Goal: Book appointment/travel/reservation

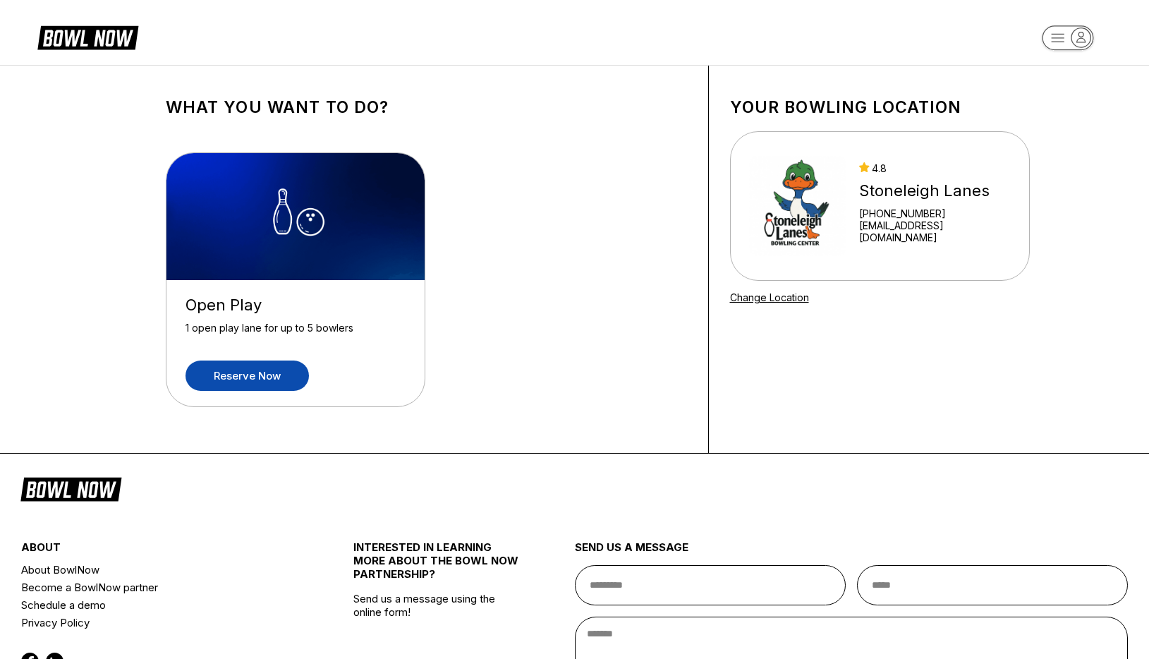
click at [228, 373] on link "Reserve now" at bounding box center [246, 375] width 123 height 30
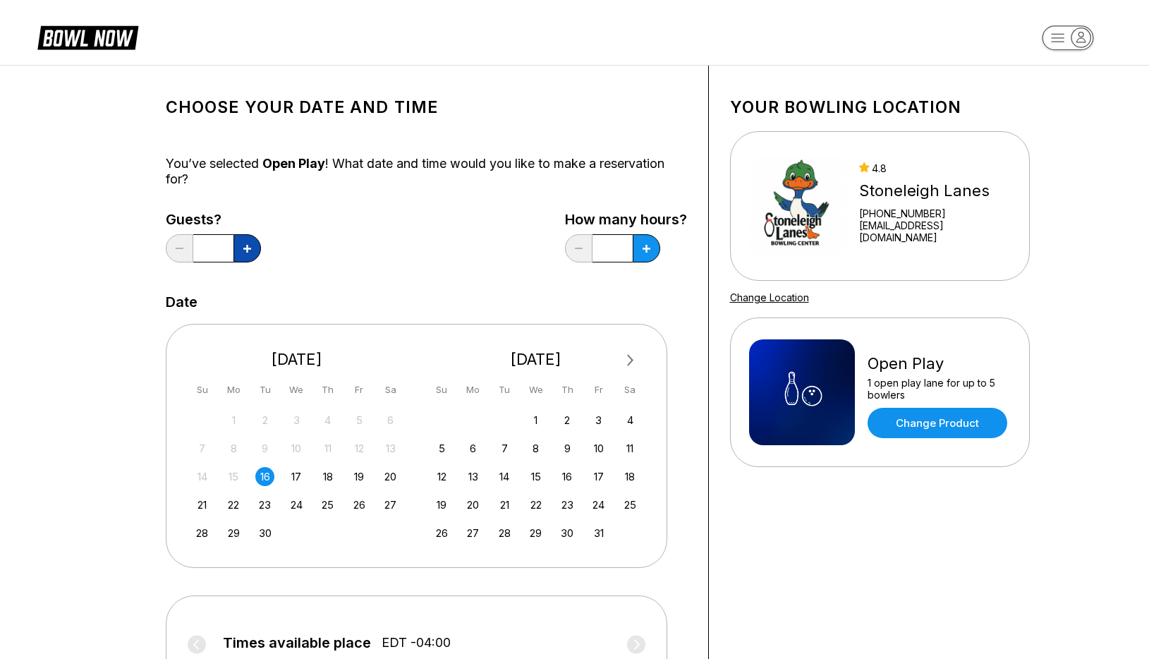
click at [246, 257] on button at bounding box center [246, 248] width 27 height 28
click at [179, 247] on button at bounding box center [179, 248] width 27 height 28
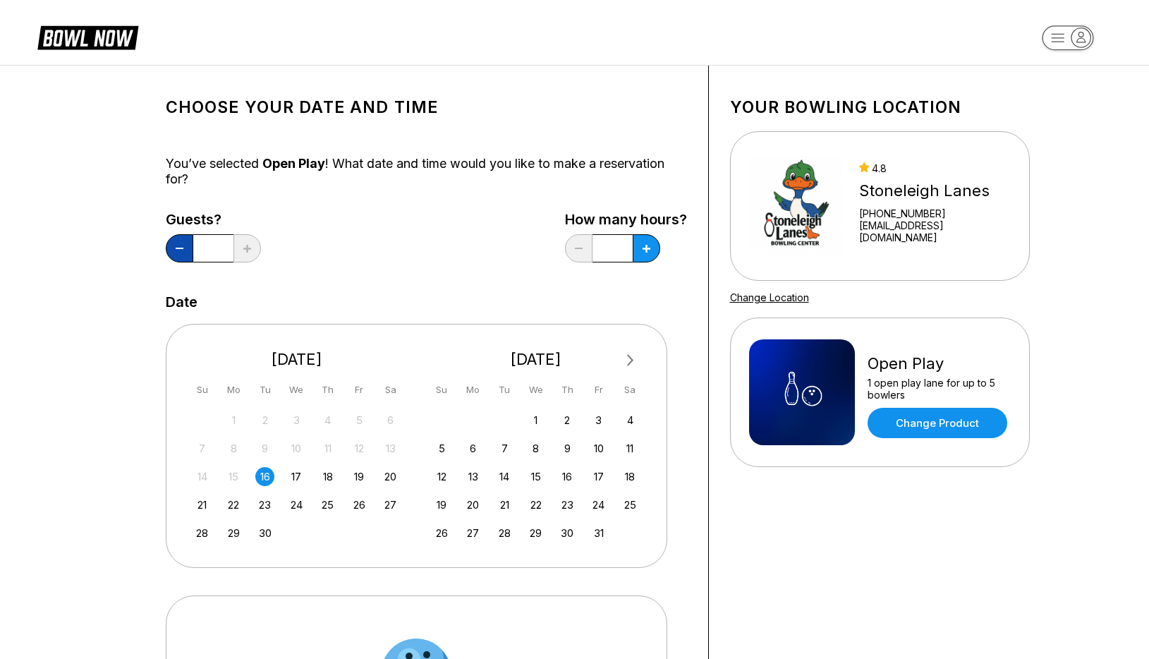
click at [179, 247] on button at bounding box center [179, 248] width 27 height 28
type input "*"
click at [657, 252] on button at bounding box center [645, 248] width 27 height 28
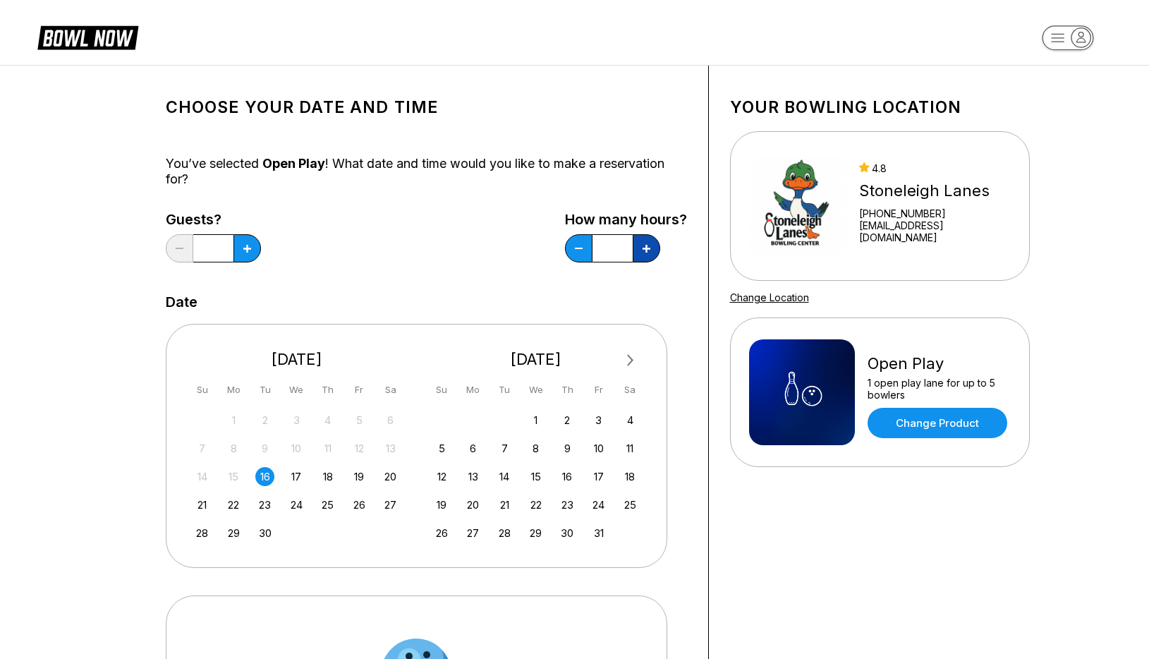
click at [644, 246] on icon at bounding box center [646, 249] width 8 height 8
type input "*"
click at [250, 253] on button at bounding box center [246, 248] width 27 height 28
click at [249, 246] on icon at bounding box center [247, 249] width 8 height 8
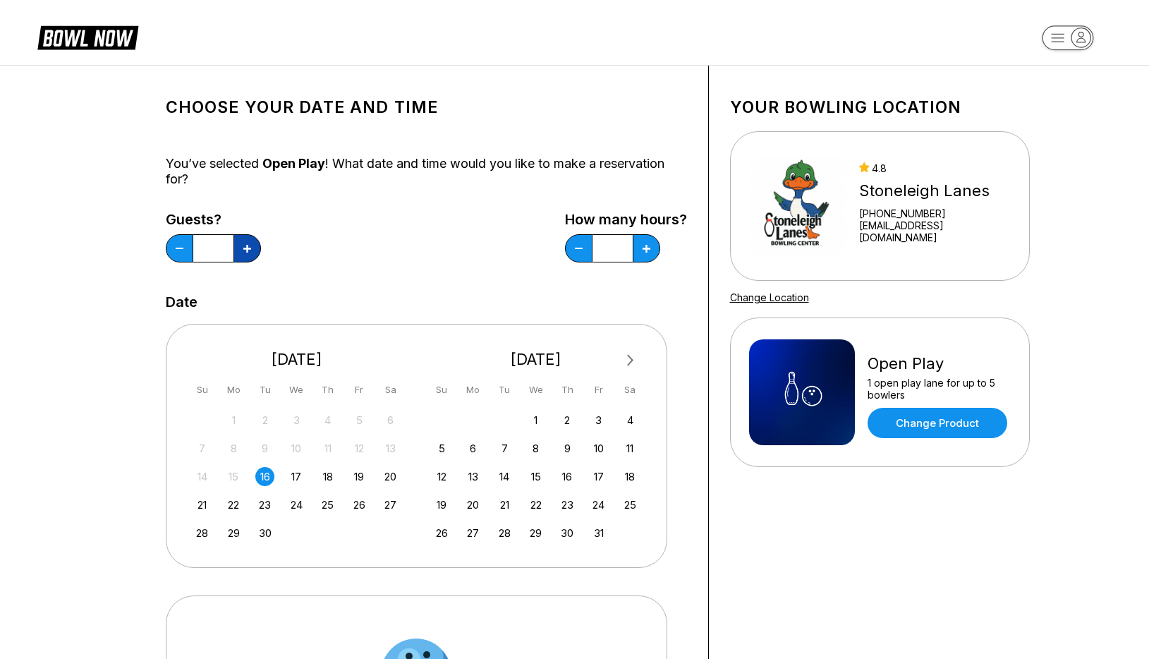
type input "*"
click at [363, 234] on div "Guests? * How many hours? *" at bounding box center [426, 241] width 521 height 58
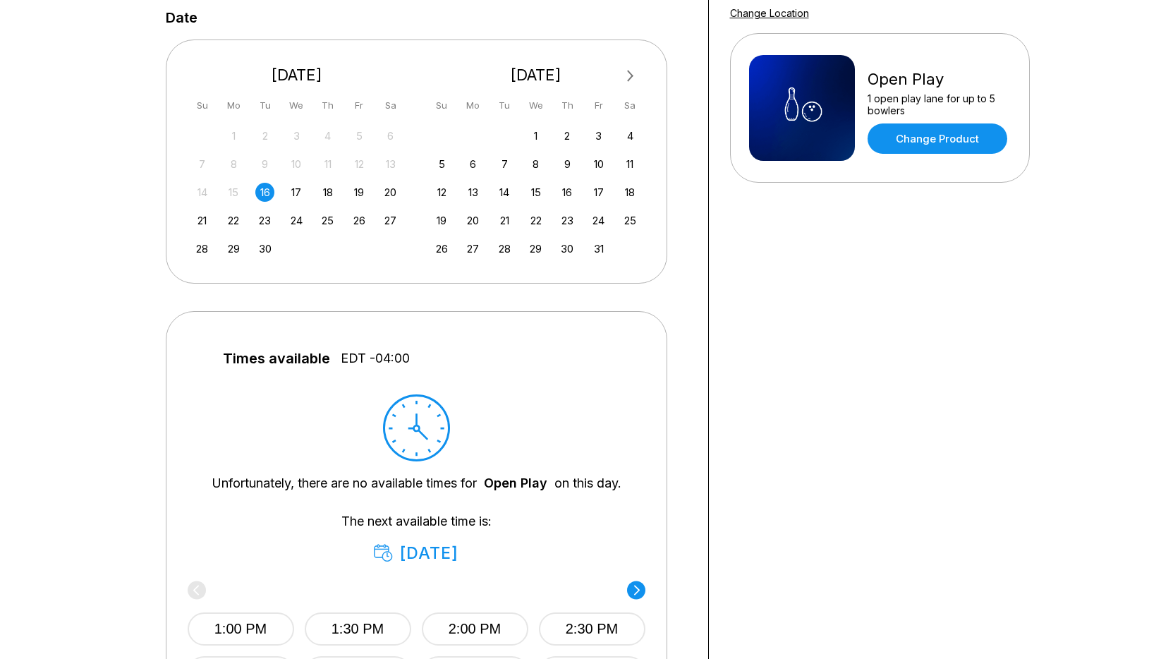
scroll to position [212, 0]
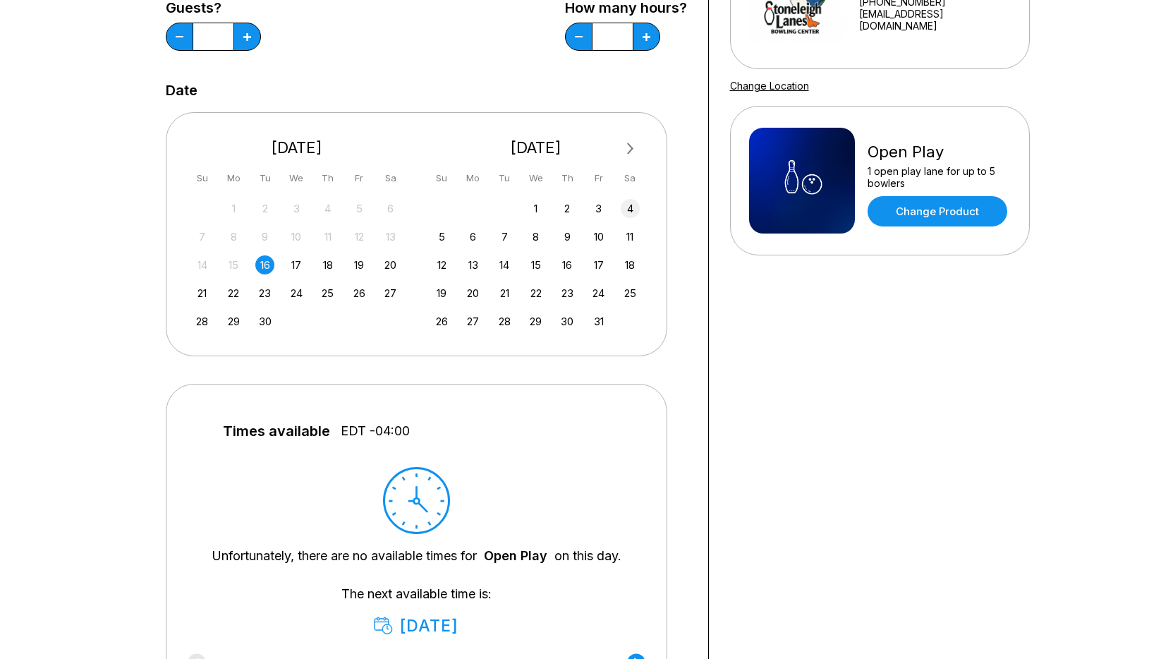
click at [627, 209] on div "4" at bounding box center [629, 208] width 19 height 19
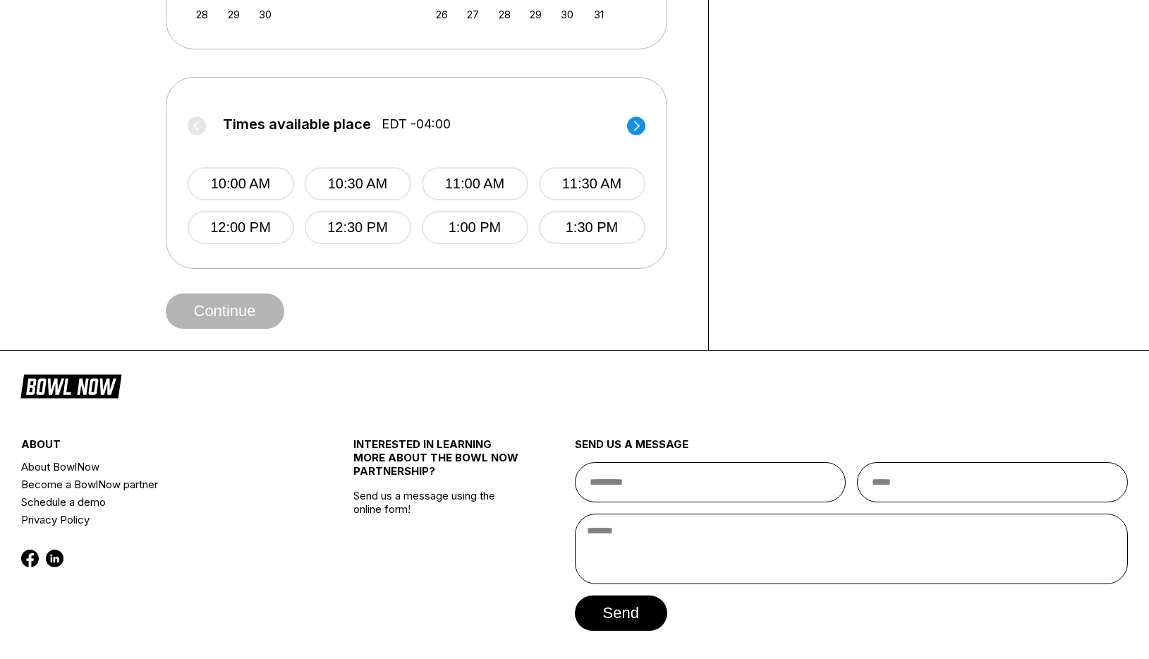
scroll to position [567, 0]
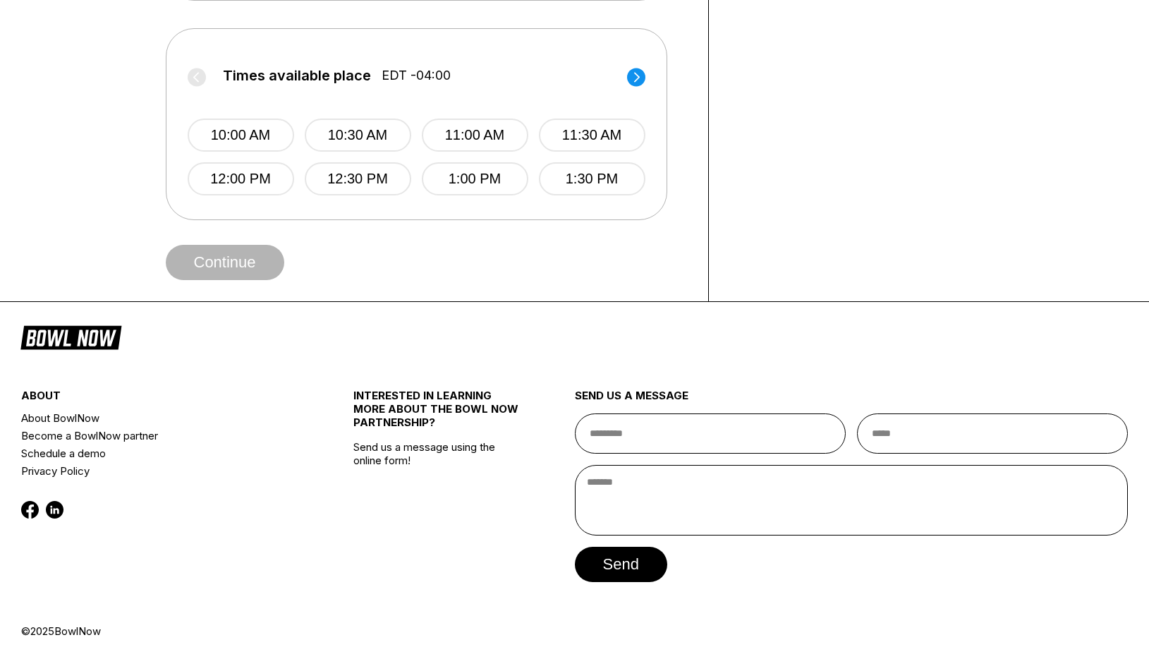
click at [637, 78] on icon at bounding box center [636, 77] width 6 height 10
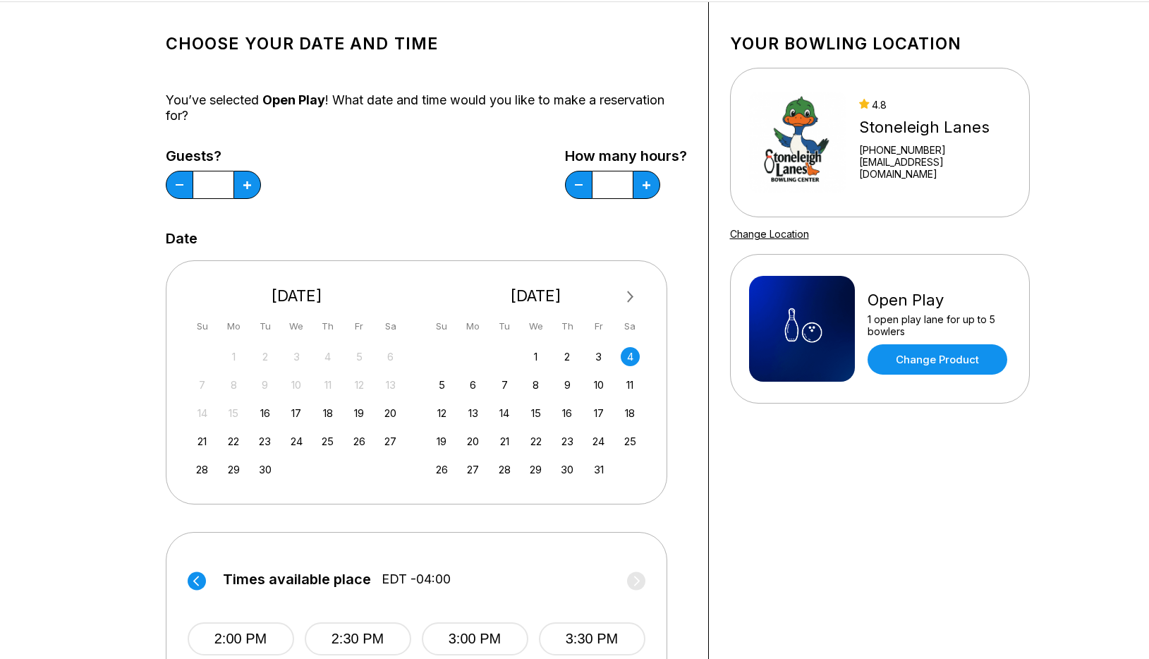
scroll to position [3, 0]
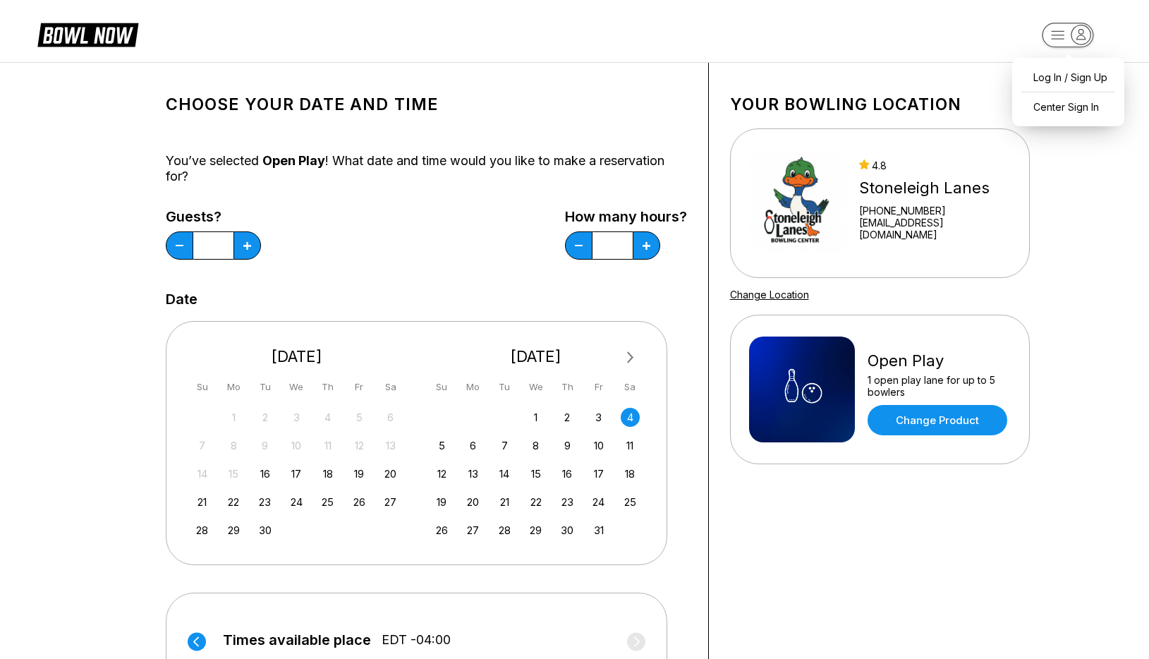
click at [1077, 33] on icon "button" at bounding box center [1080, 34] width 19 height 19
click at [989, 40] on header "Log In / Sign Up Center Sign In" at bounding box center [574, 29] width 1149 height 65
